Goal: Task Accomplishment & Management: Use online tool/utility

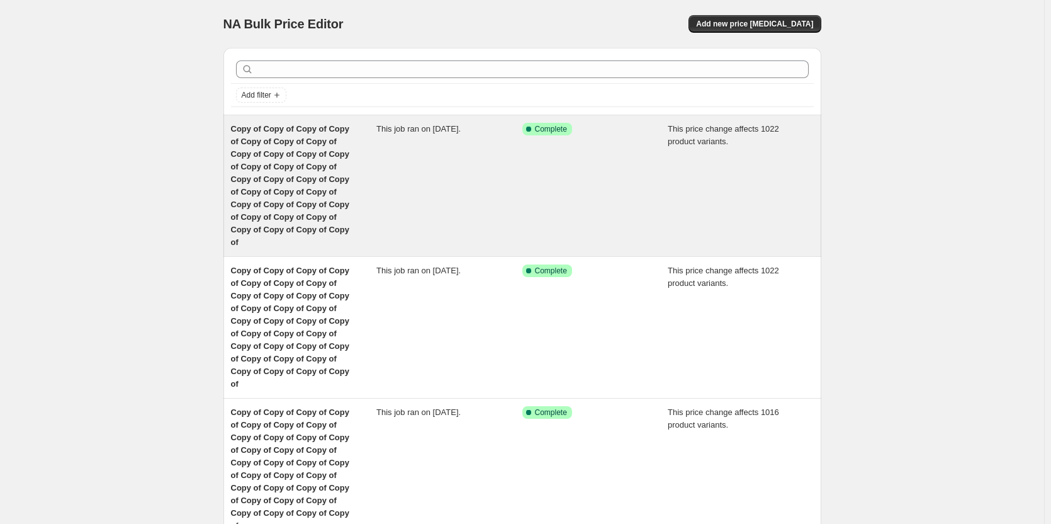
click at [330, 161] on div "Copy of Copy of Copy of Copy of Copy of Copy of Copy of Copy of Copy of Copy of…" at bounding box center [304, 186] width 146 height 126
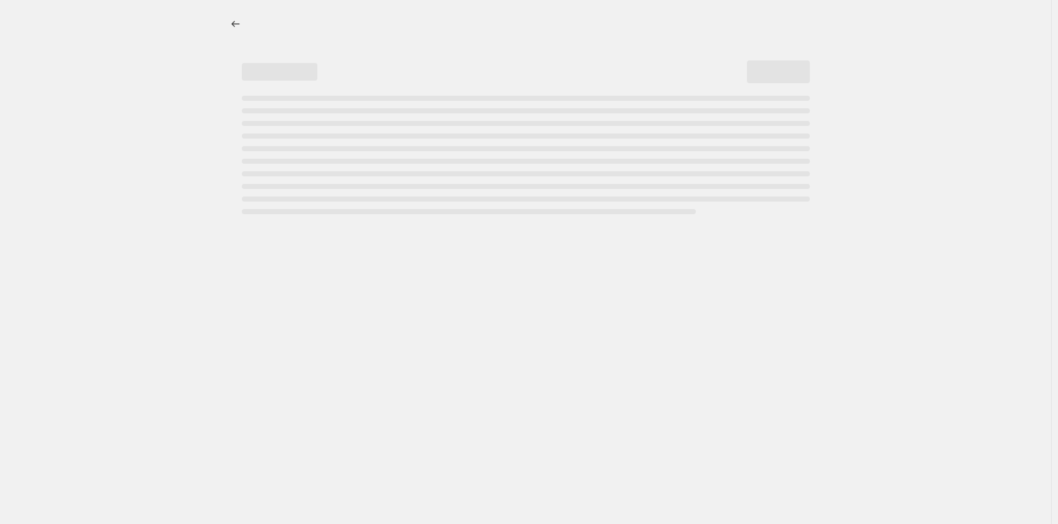
select select "margin"
select select "remove"
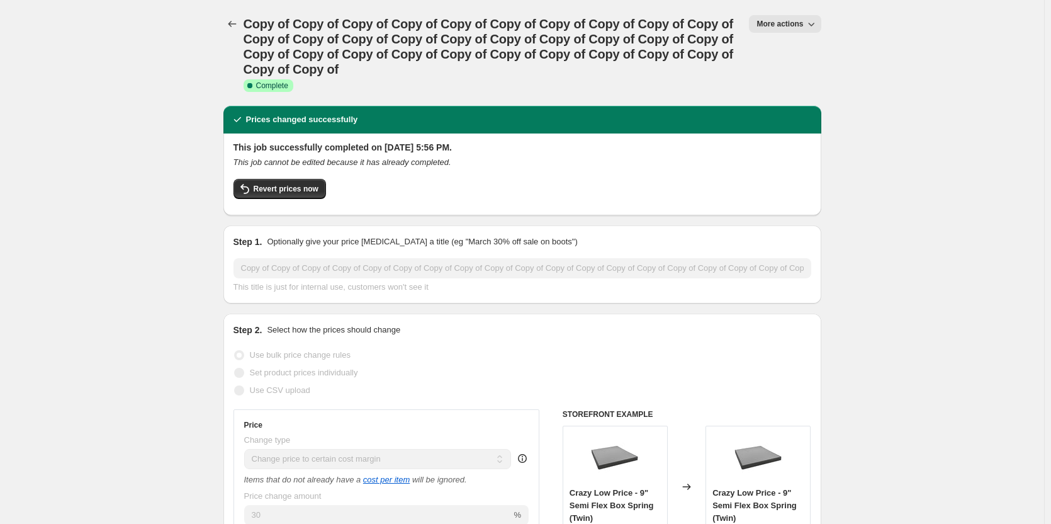
click at [803, 17] on button "More actions" at bounding box center [785, 24] width 72 height 18
click at [779, 77] on span "Copy to new job" at bounding box center [803, 71] width 83 height 13
select select "margin"
select select "remove"
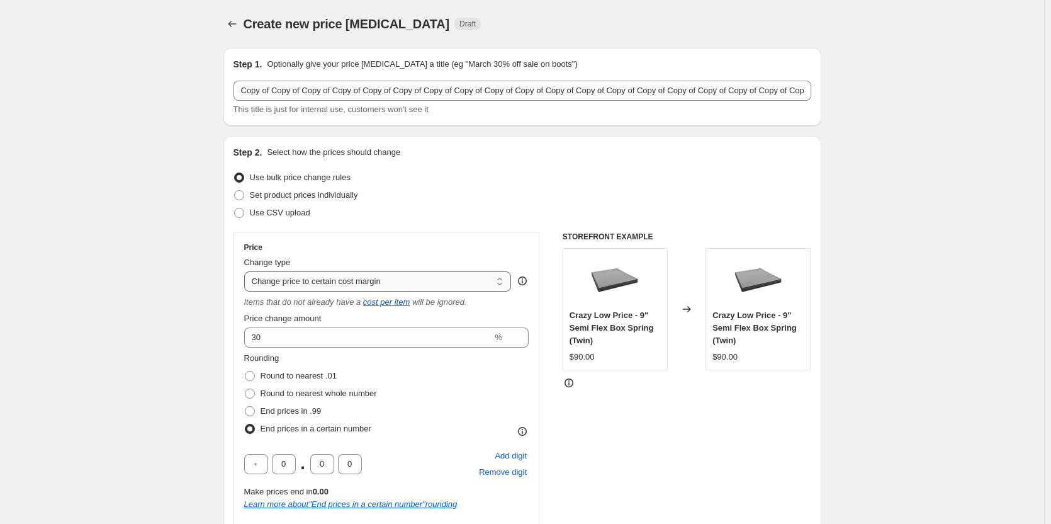
click at [391, 281] on select "Change the price to a certain amount Change the price by a certain amount Chang…" at bounding box center [378, 281] width 268 height 20
select select "pc"
click at [247, 271] on select "Change the price to a certain amount Change the price by a certain amount Chang…" at bounding box center [378, 281] width 268 height 20
type input "50"
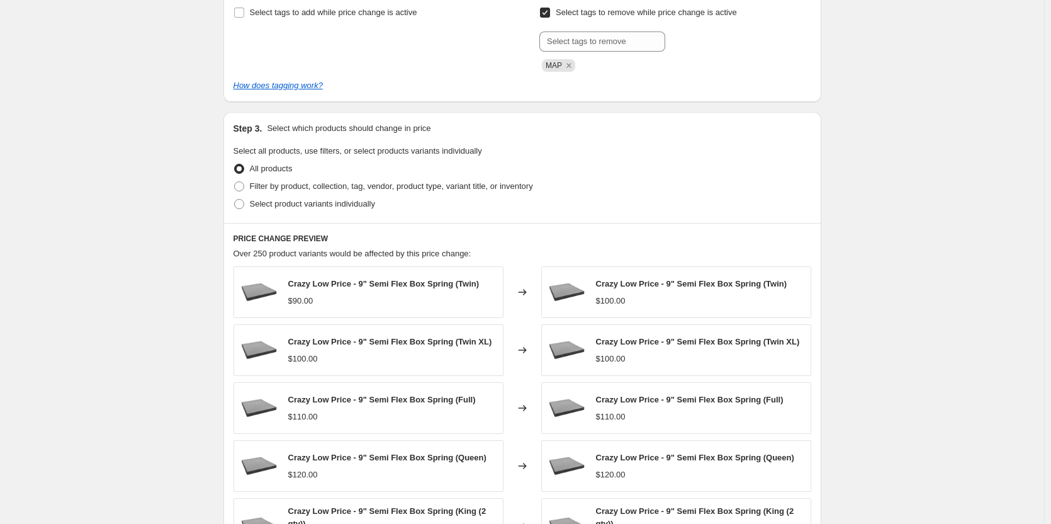
scroll to position [229, 0]
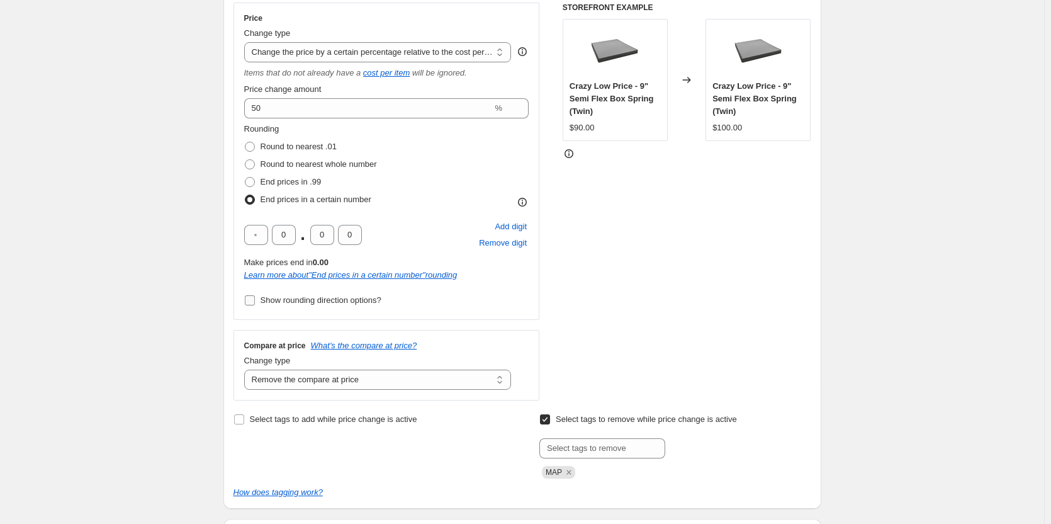
click at [251, 305] on input "Show rounding direction options?" at bounding box center [250, 300] width 10 height 10
checkbox input "true"
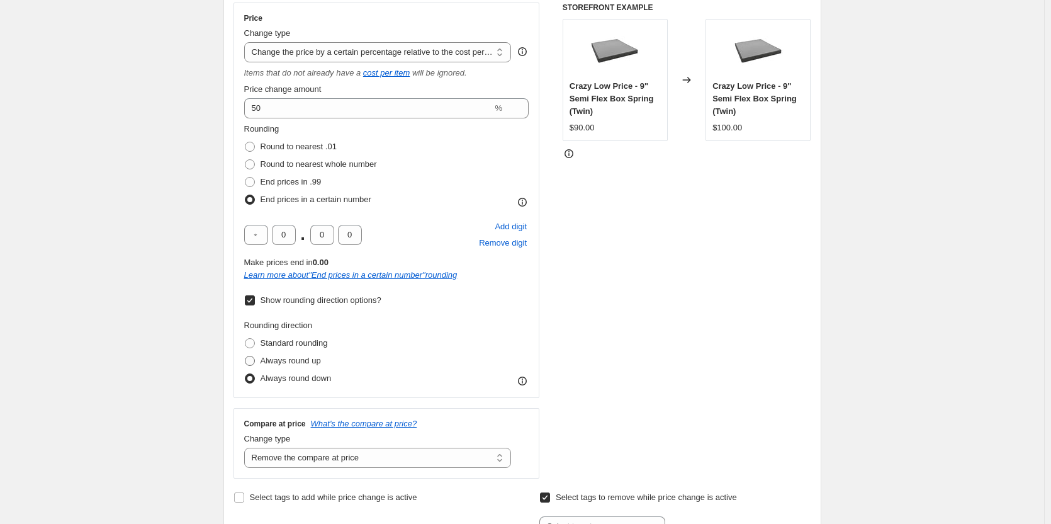
click at [254, 362] on span at bounding box center [250, 361] width 10 height 10
click at [246, 356] on input "Always round up" at bounding box center [245, 356] width 1 height 1
radio input "true"
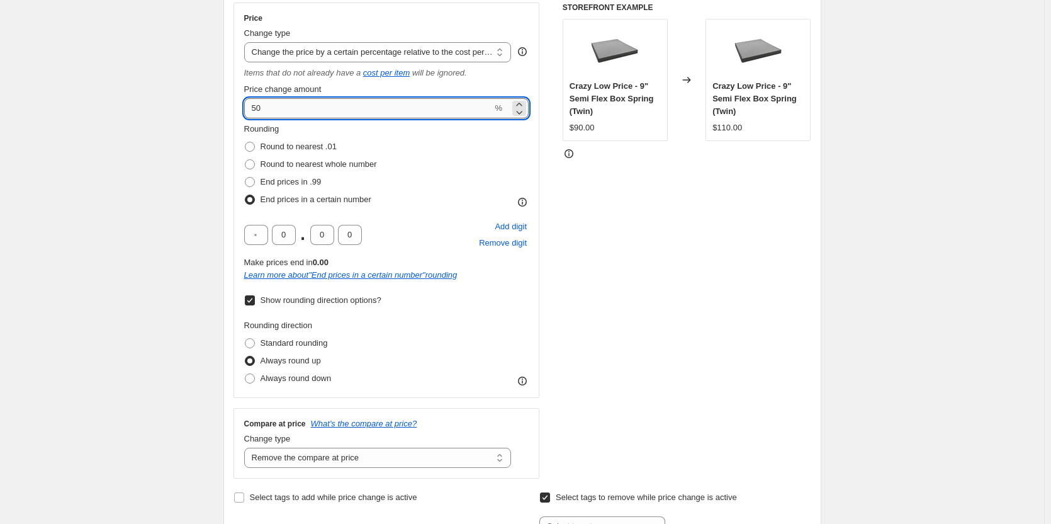
click at [285, 114] on input "50" at bounding box center [368, 108] width 249 height 20
type input "5"
type input "30"
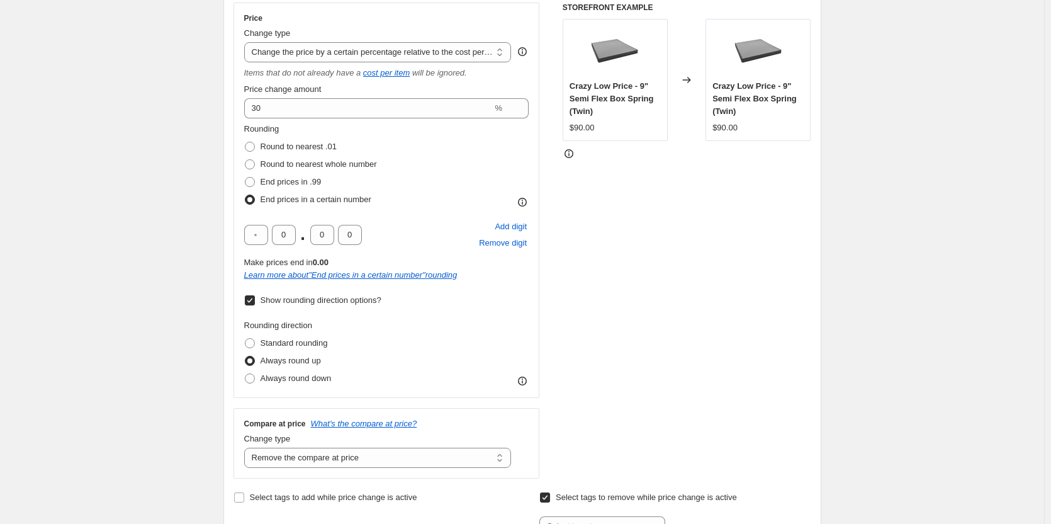
click at [445, 171] on div "Rounding Round to nearest .01 Round to nearest whole number End prices in .99 E…" at bounding box center [386, 166] width 285 height 86
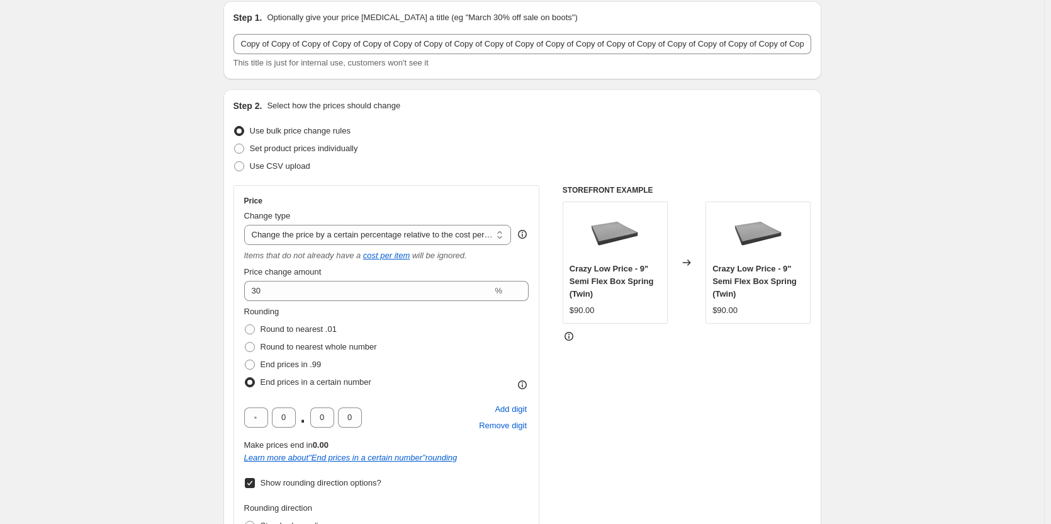
scroll to position [0, 0]
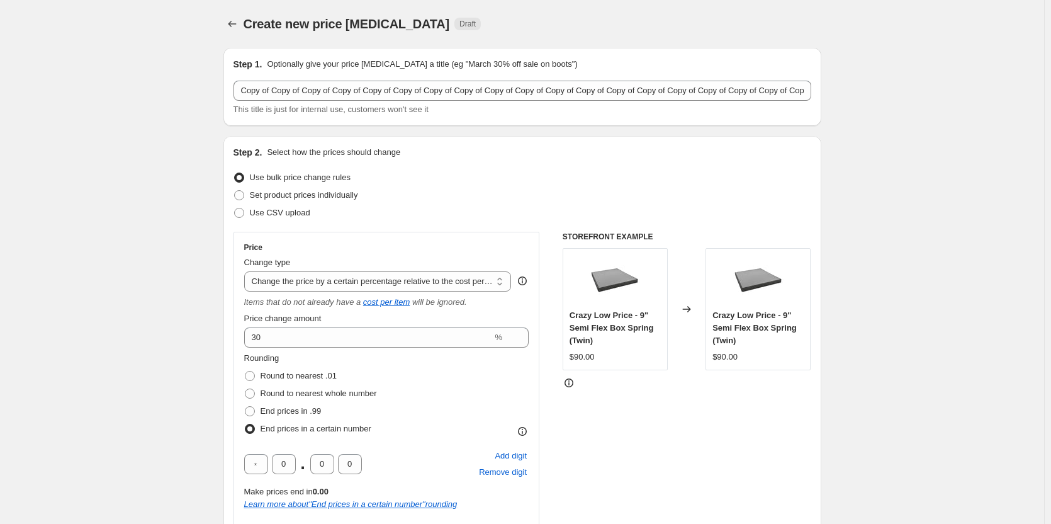
click at [503, 283] on select "Change the price to a certain amount Change the price by a certain amount Chang…" at bounding box center [378, 281] width 268 height 20
select select "margin"
click at [247, 271] on select "Change the price to a certain amount Change the price by a certain amount Chang…" at bounding box center [378, 281] width 268 height 20
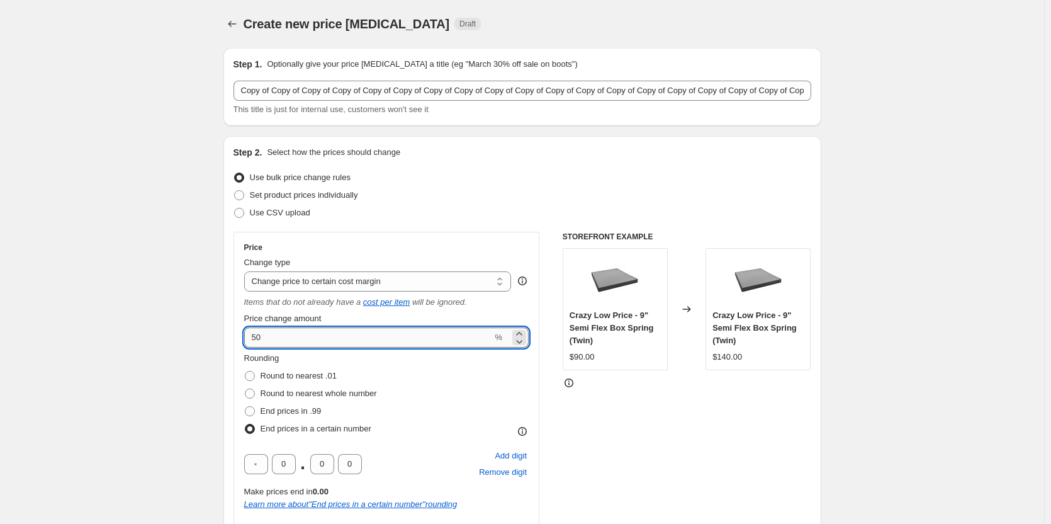
click at [285, 335] on input "50" at bounding box center [368, 337] width 249 height 20
type input "5"
type input "25"
click at [450, 394] on div "Rounding Round to nearest .01 Round to nearest whole number End prices in .99 E…" at bounding box center [386, 395] width 285 height 86
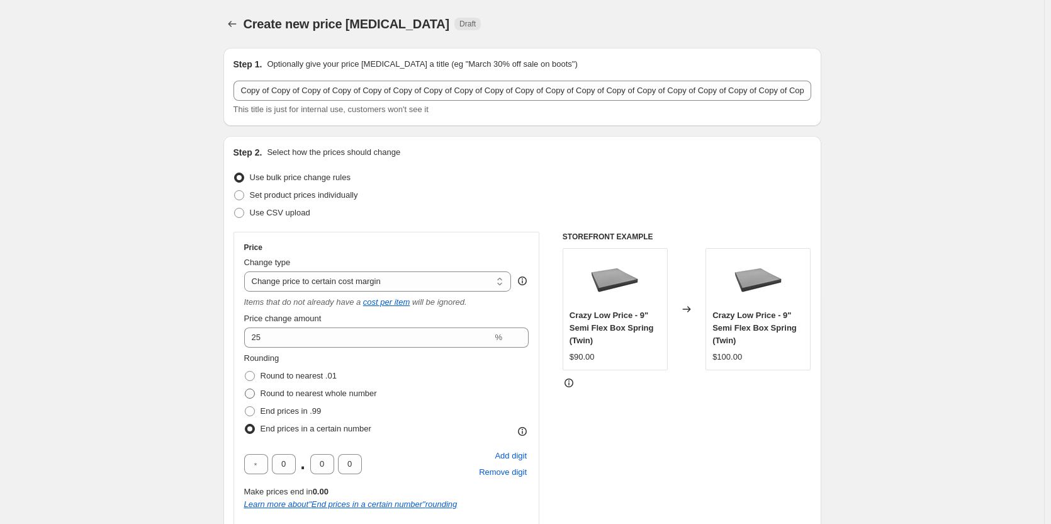
click at [251, 395] on span at bounding box center [250, 393] width 10 height 10
click at [246, 389] on input "Round to nearest whole number" at bounding box center [245, 388] width 1 height 1
radio input "true"
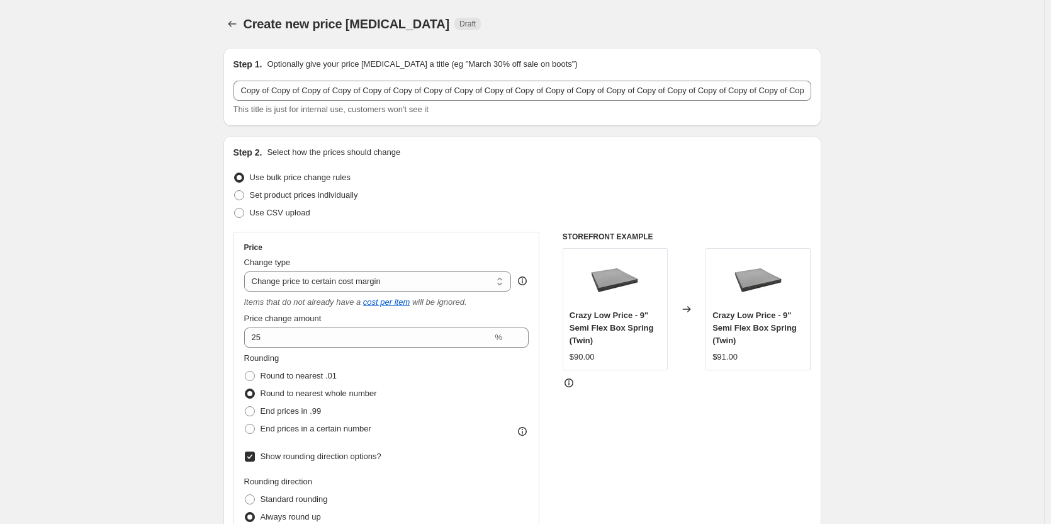
click at [447, 397] on div "Rounding Round to nearest .01 Round to nearest whole number End prices in .99 E…" at bounding box center [386, 395] width 285 height 86
click at [723, 470] on div "STOREFRONT EXAMPLE Crazy Low Price - 9" Semi Flex Box Spring (Twin) $90.00 Chan…" at bounding box center [687, 433] width 249 height 403
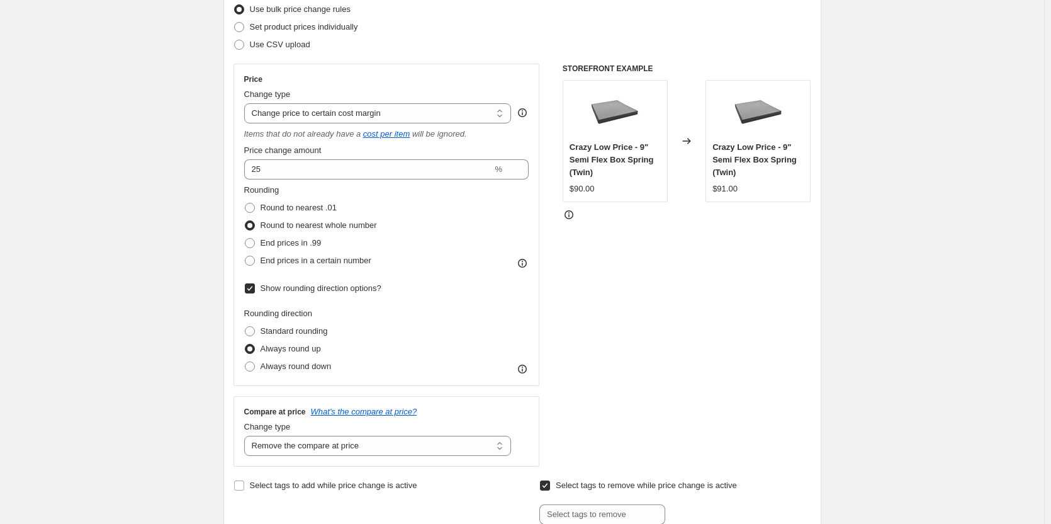
scroll to position [215, 0]
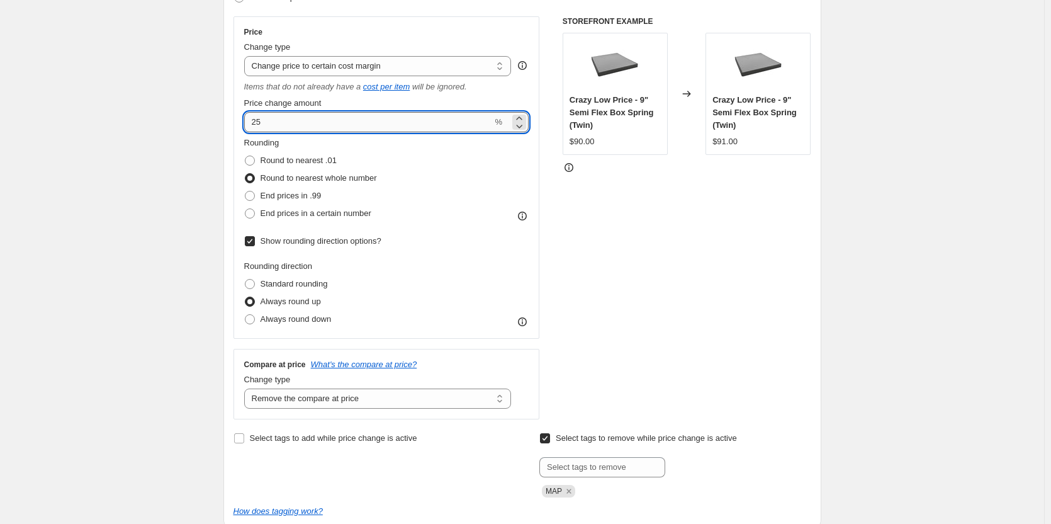
click at [293, 116] on input "25" at bounding box center [368, 122] width 249 height 20
type input "2"
type input "30"
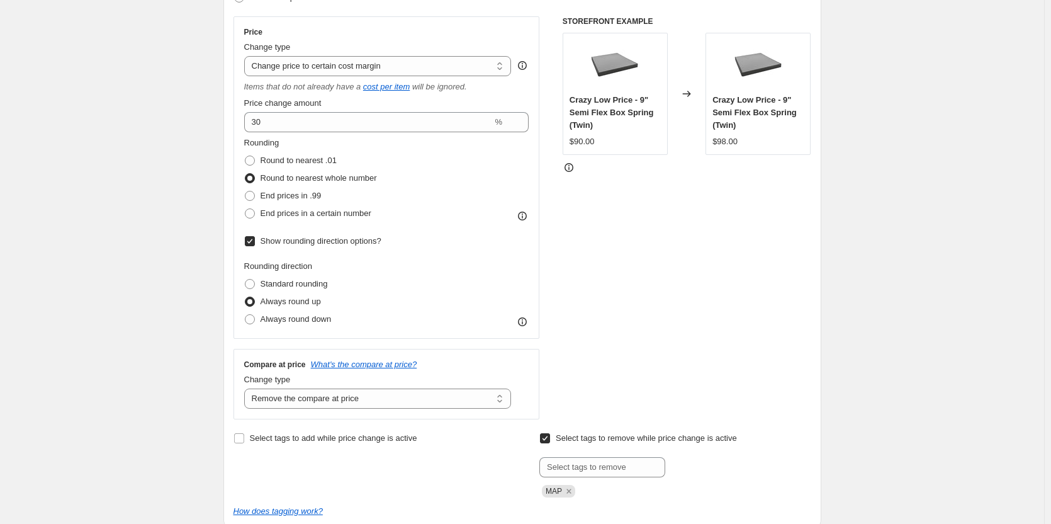
click at [514, 266] on div "Rounding direction Standard rounding Always round up Always round down" at bounding box center [386, 294] width 285 height 68
drag, startPoint x: 657, startPoint y: 269, endPoint x: 835, endPoint y: 244, distance: 179.3
click at [660, 269] on div "STOREFRONT EXAMPLE Crazy Low Price - 9" Semi Flex Box Spring (Twin) $90.00 Chan…" at bounding box center [687, 217] width 249 height 403
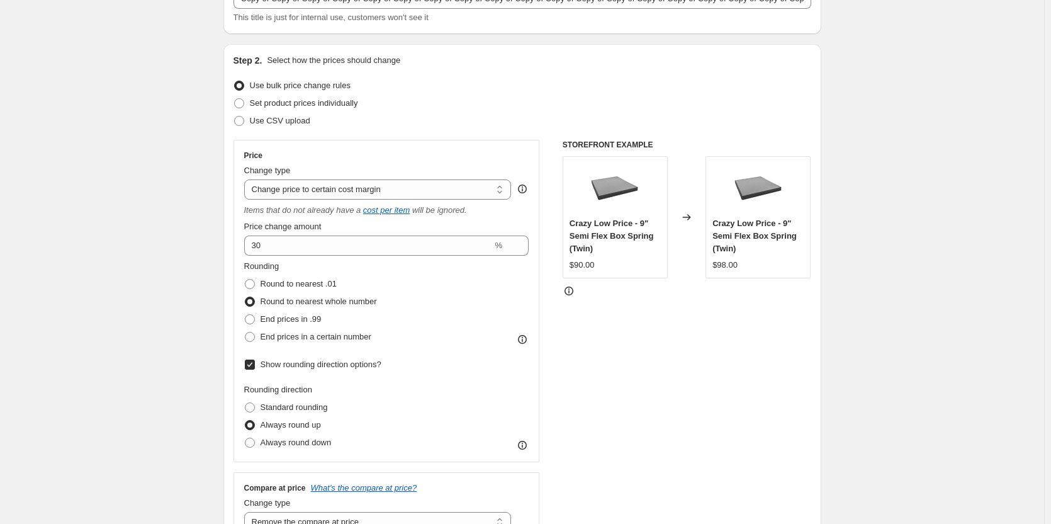
scroll to position [0, 0]
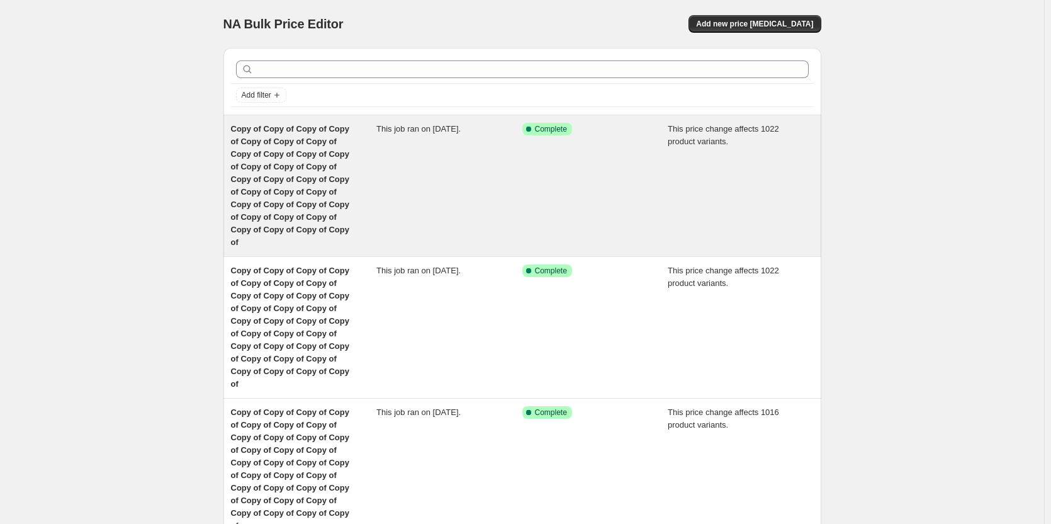
click at [253, 161] on div "Copy of Copy of Copy of Copy of Copy of Copy of Copy of Copy of Copy of Copy of…" at bounding box center [304, 186] width 146 height 126
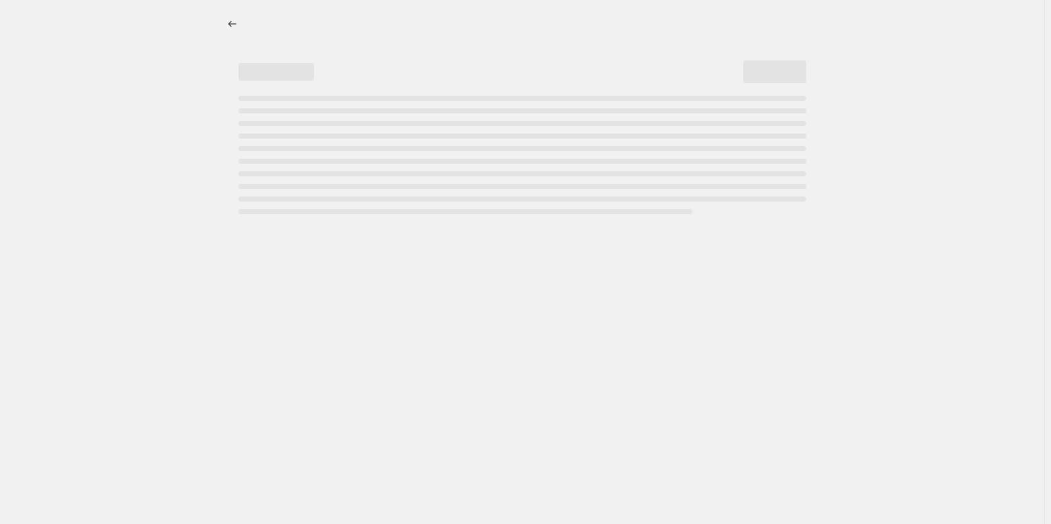
select select "margin"
select select "remove"
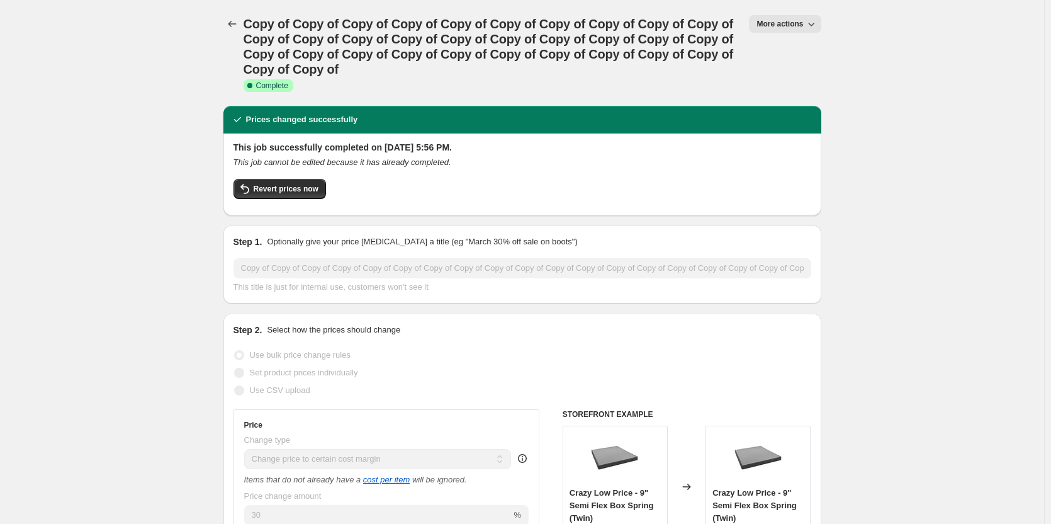
click at [785, 29] on button "More actions" at bounding box center [785, 24] width 72 height 18
click at [797, 74] on span "Copy to new job" at bounding box center [791, 71] width 59 height 9
select select "margin"
select select "remove"
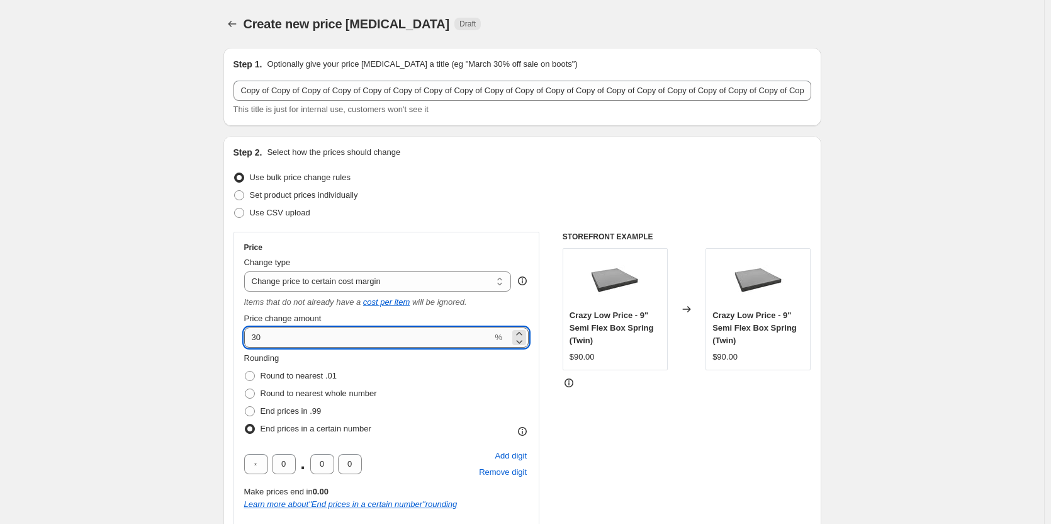
click at [295, 338] on input "30" at bounding box center [368, 337] width 249 height 20
type input "33.33"
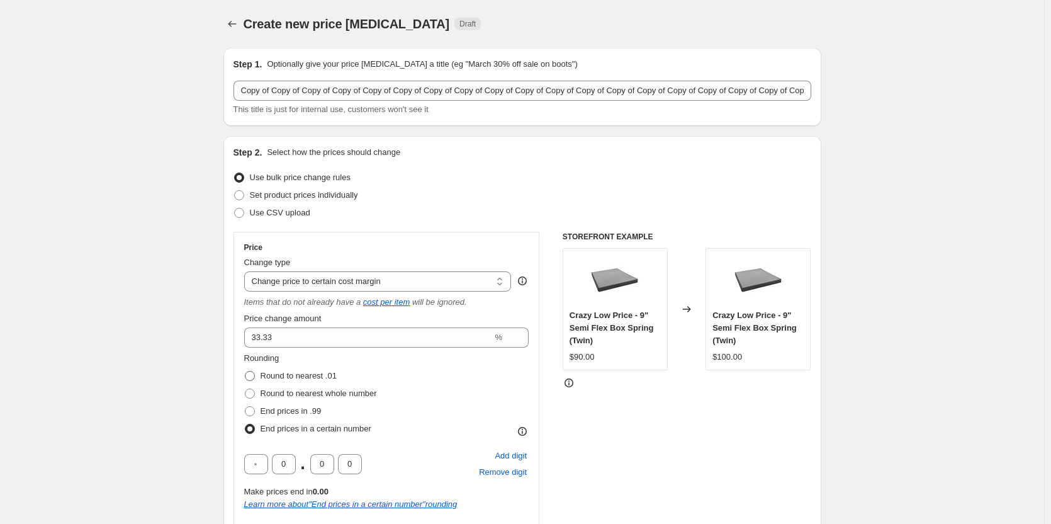
click at [255, 374] on span at bounding box center [250, 376] width 10 height 10
click at [246, 371] on input "Round to nearest .01" at bounding box center [245, 371] width 1 height 1
radio input "true"
click at [468, 399] on div "Rounding Round to nearest .01 Round to nearest whole number End prices in .99 E…" at bounding box center [386, 395] width 285 height 86
drag, startPoint x: 607, startPoint y: 416, endPoint x: 1057, endPoint y: 319, distance: 460.5
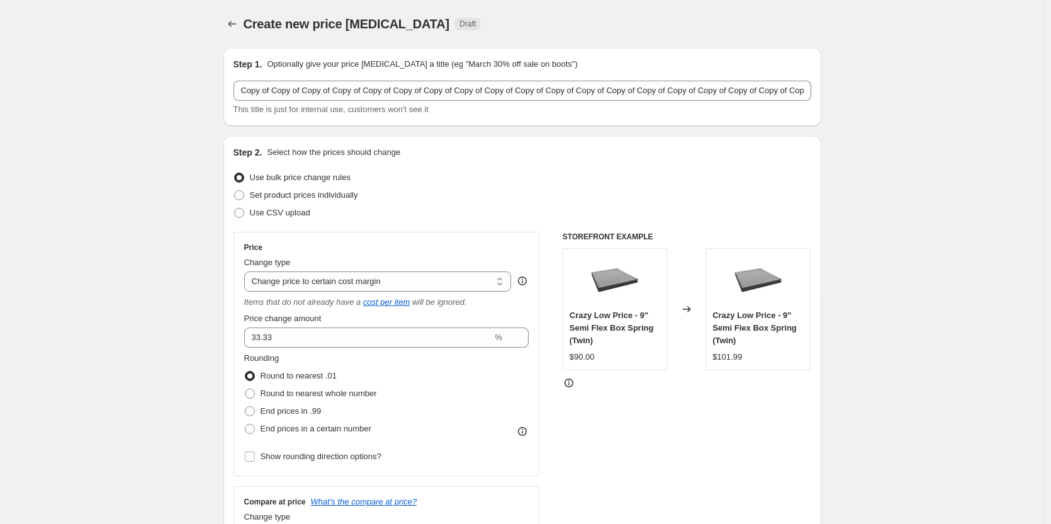
click at [620, 416] on div "STOREFRONT EXAMPLE Crazy Low Price - 9" Semi Flex Box Spring (Twin) $90.00 Chan…" at bounding box center [687, 394] width 249 height 325
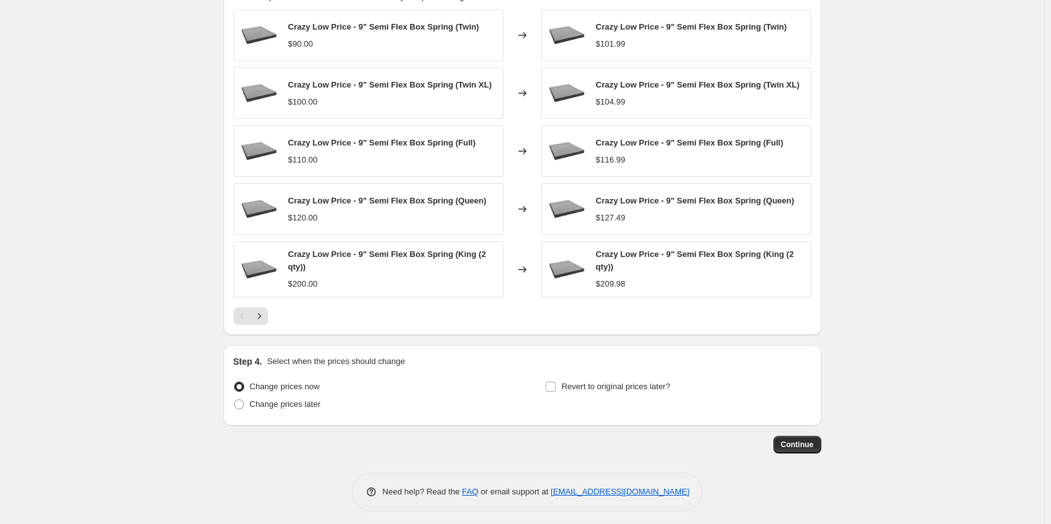
scroll to position [827, 0]
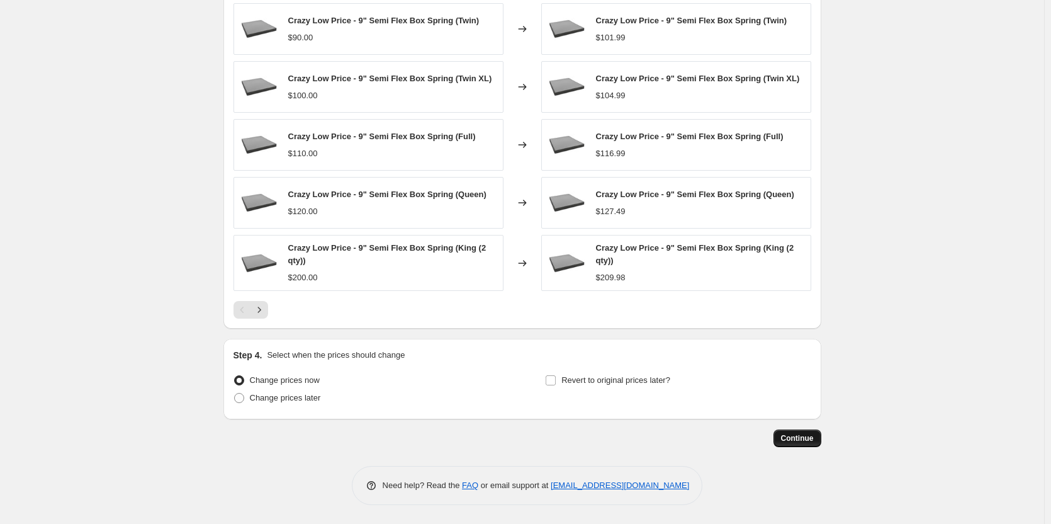
click at [812, 441] on span "Continue" at bounding box center [797, 438] width 33 height 10
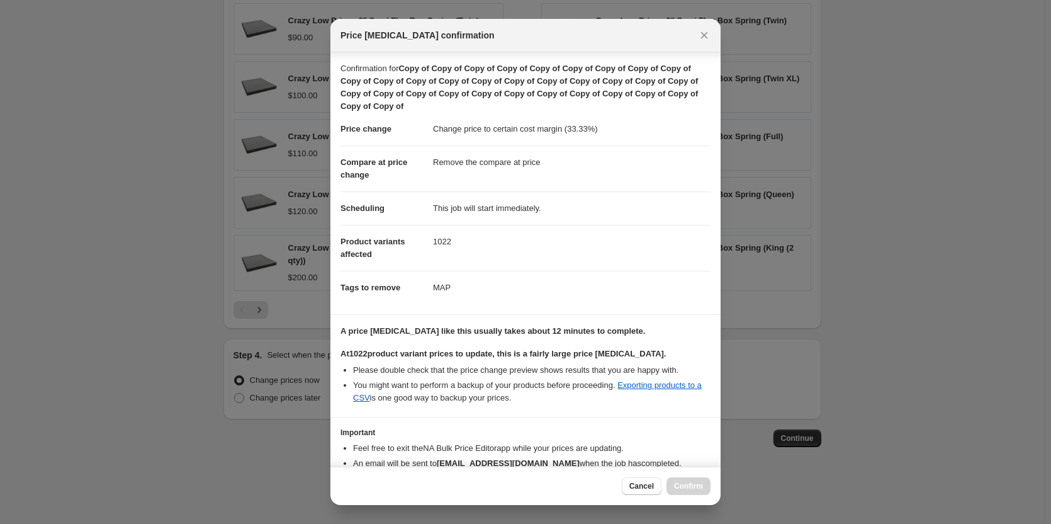
scroll to position [69, 0]
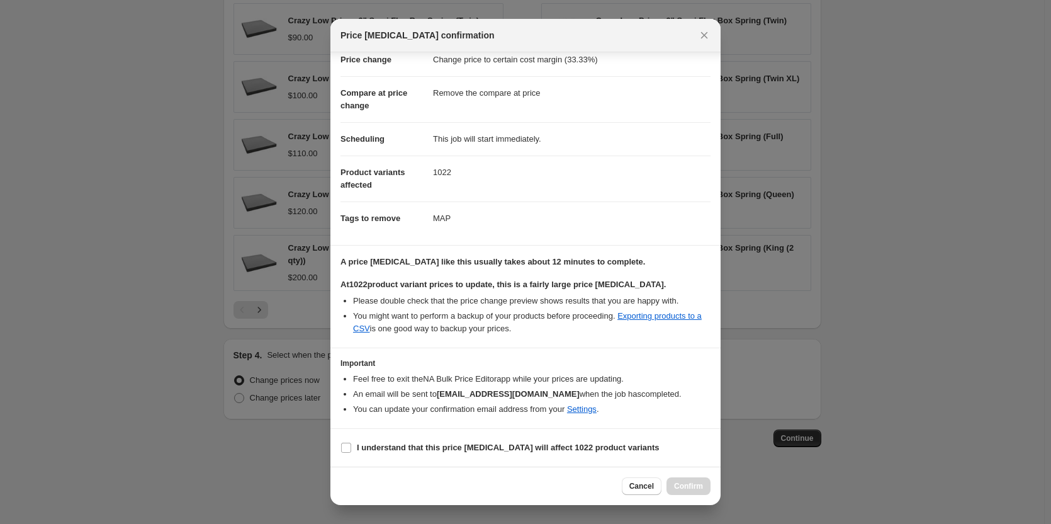
drag, startPoint x: 349, startPoint y: 448, endPoint x: 502, endPoint y: 500, distance: 162.1
click at [351, 456] on section "I understand that this price change job will affect 1022 product variants" at bounding box center [526, 448] width 390 height 38
click at [343, 451] on input "I understand that this price change job will affect 1022 product variants" at bounding box center [346, 448] width 10 height 10
checkbox input "true"
click at [683, 491] on button "Confirm" at bounding box center [689, 486] width 44 height 18
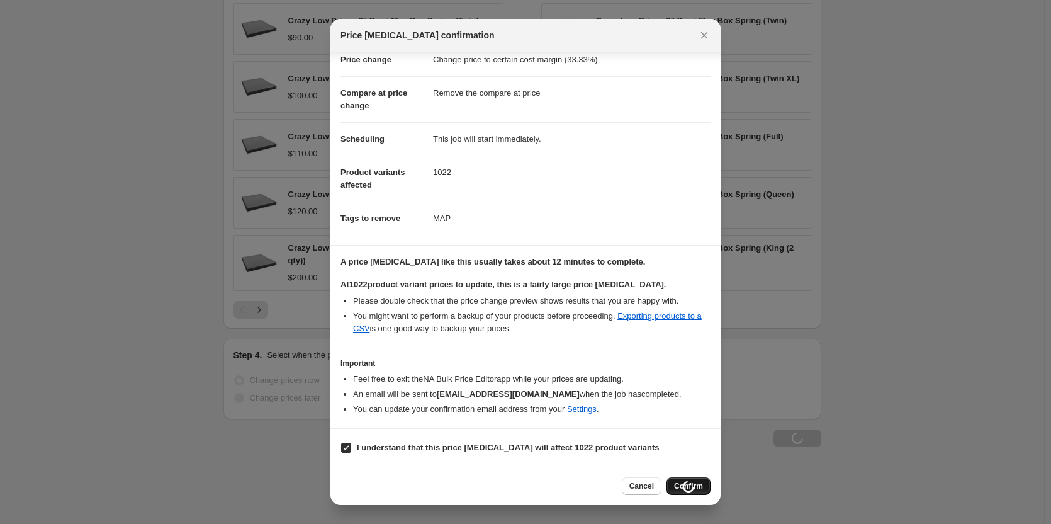
type input "Copy of Copy of Copy of Copy of Copy of Copy of Copy of Copy of Copy of Copy of…"
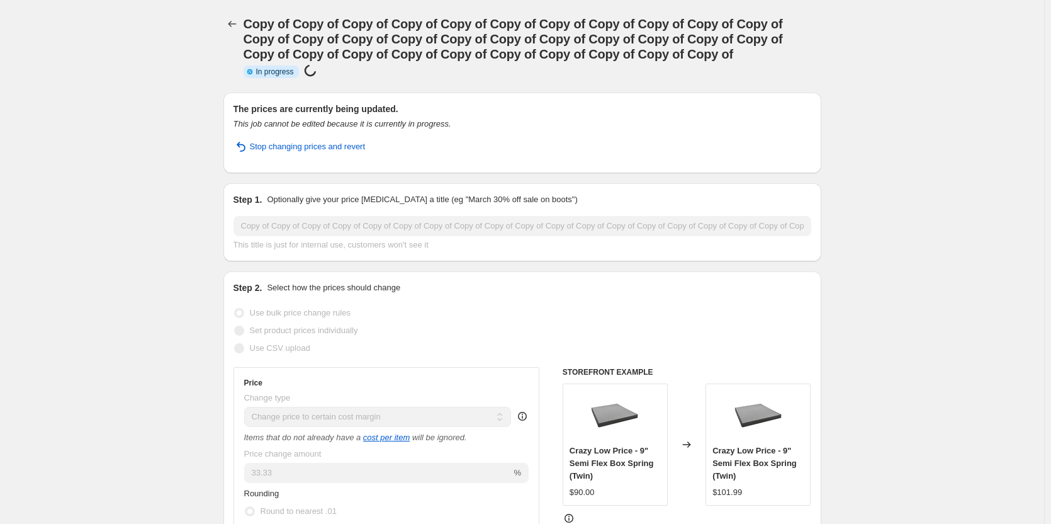
drag, startPoint x: 98, startPoint y: 76, endPoint x: 87, endPoint y: 64, distance: 16.0
